Goal: Find specific page/section: Find specific page/section

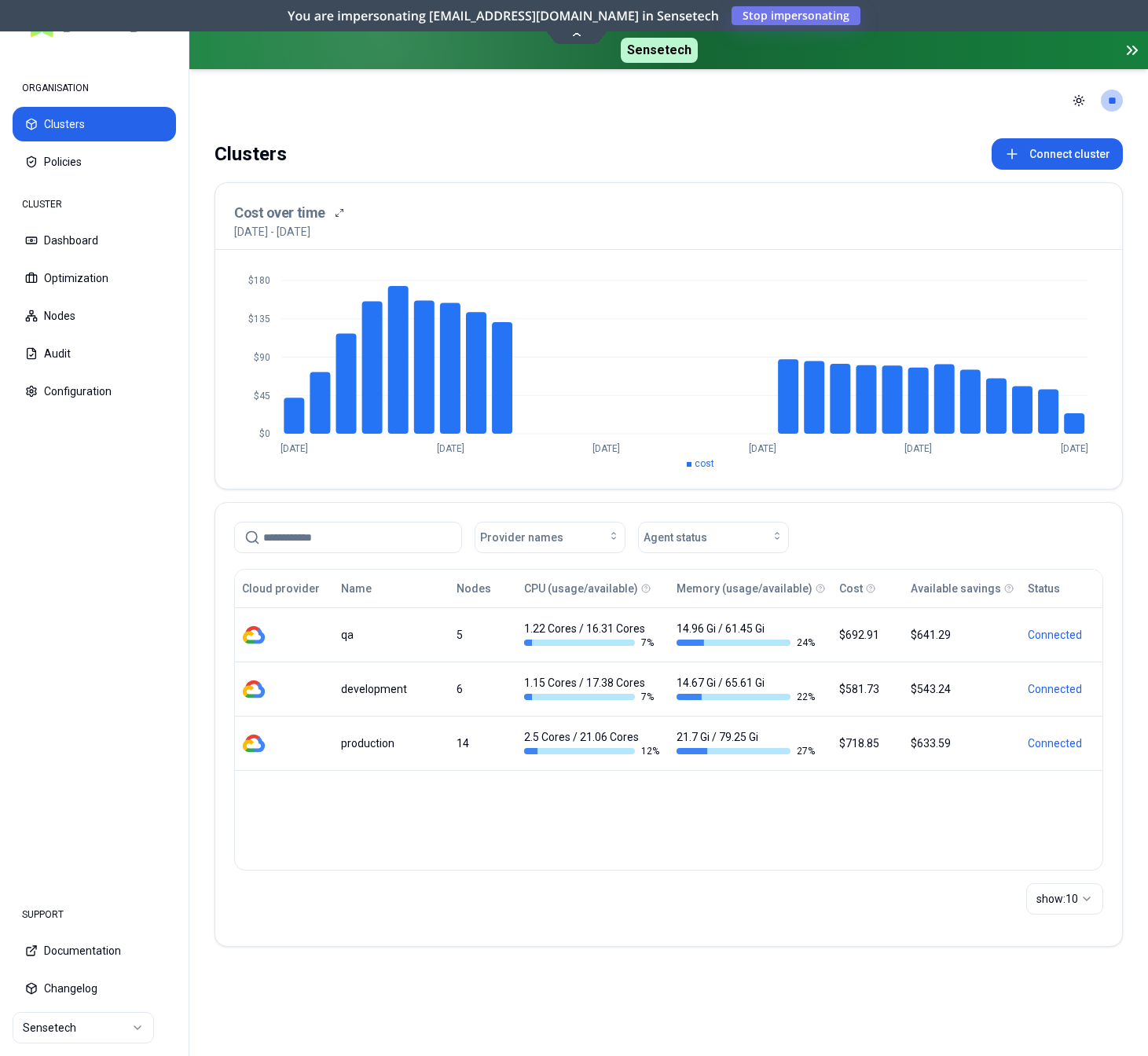
click at [73, 1023] on html "ORGANISATION Clusters Policies CLUSTER Dashboard Optimization Nodes Audit Confi…" at bounding box center [574, 528] width 1148 height 1056
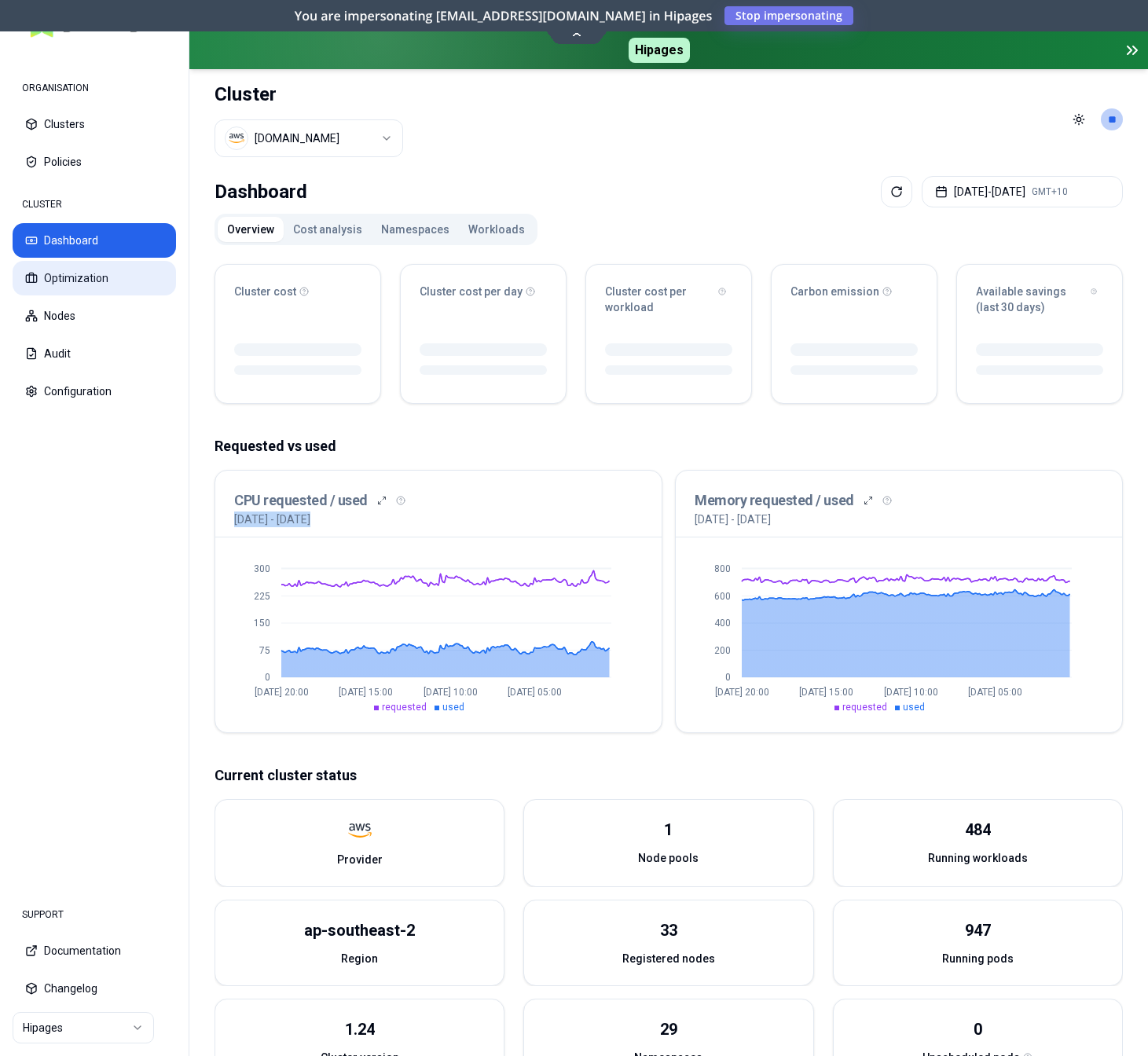
click at [95, 284] on button "Optimization" at bounding box center [95, 278] width 163 height 34
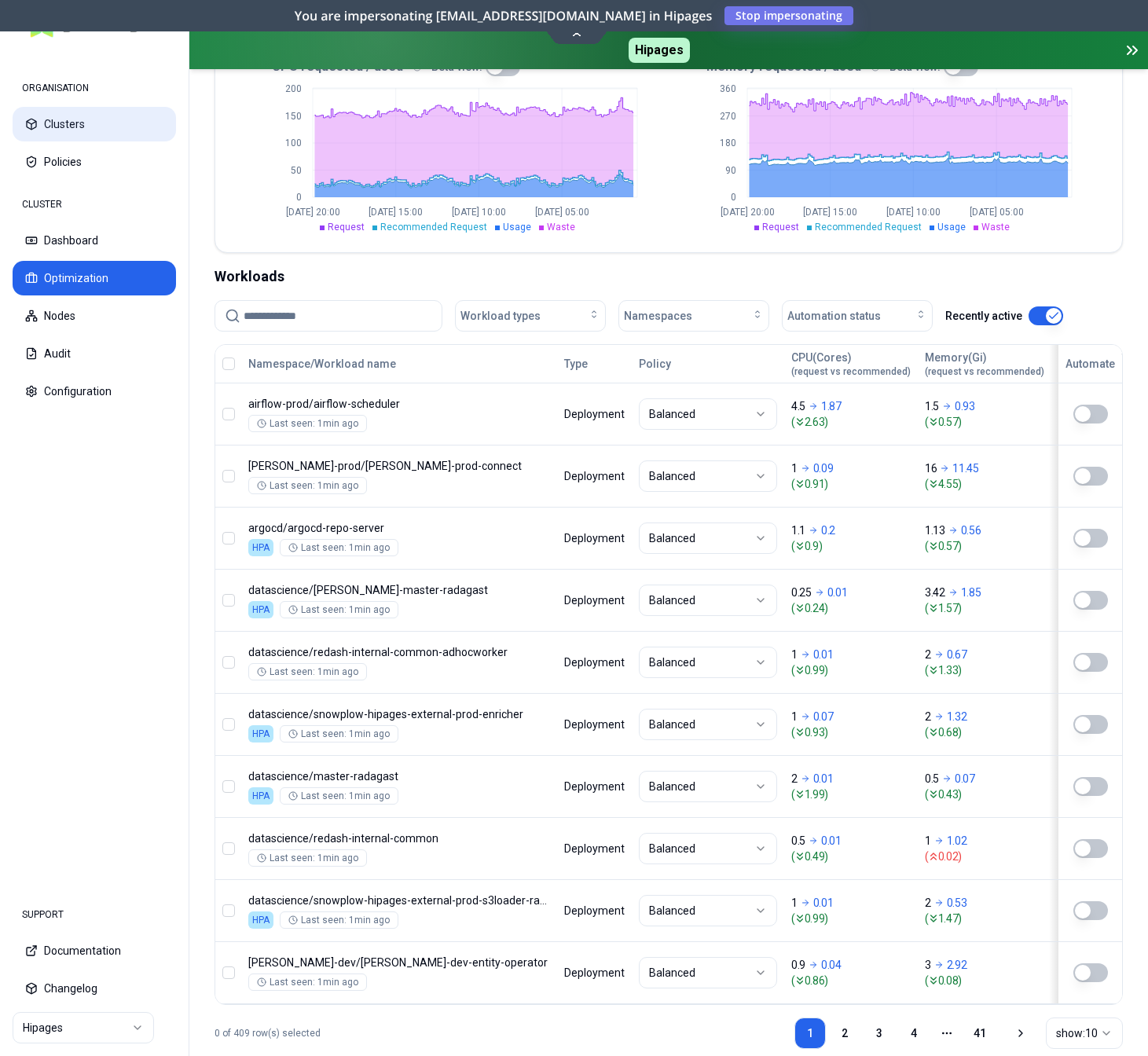
click at [76, 133] on button "Clusters" at bounding box center [95, 124] width 163 height 34
